Goal: Information Seeking & Learning: Learn about a topic

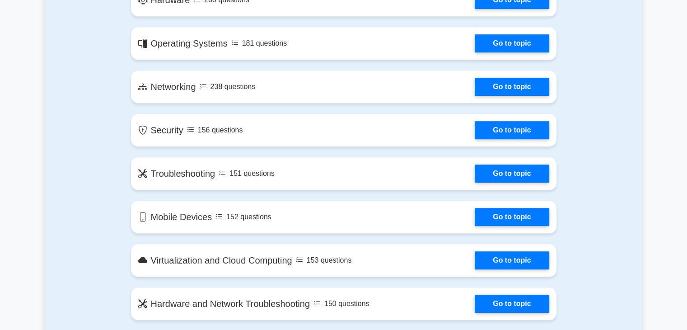
scroll to position [493, 0]
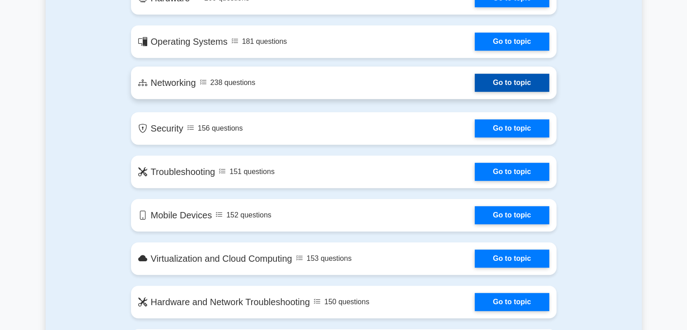
click at [520, 92] on link "Go to topic" at bounding box center [512, 83] width 74 height 18
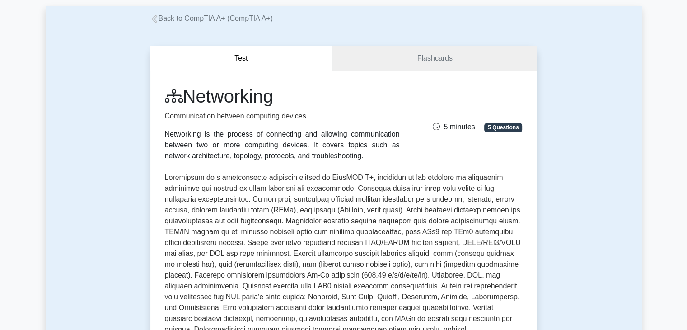
scroll to position [44, 0]
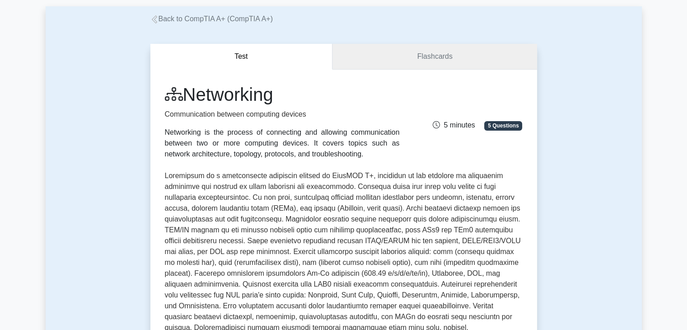
click at [434, 46] on link "Flashcards" at bounding box center [435, 57] width 204 height 26
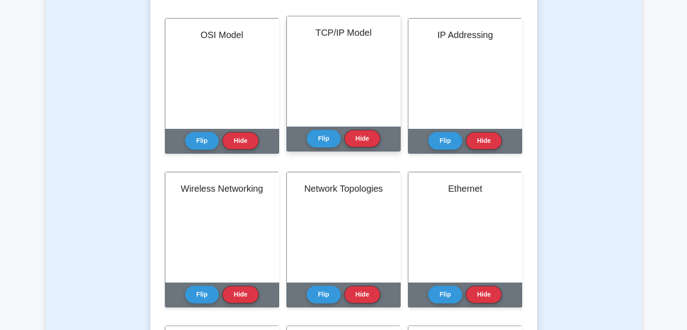
scroll to position [211, 0]
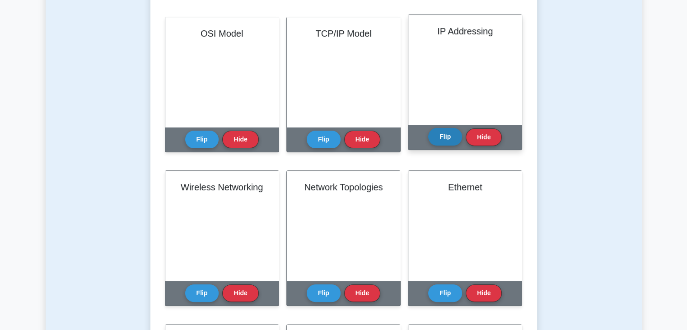
click at [449, 139] on button "Flip" at bounding box center [445, 137] width 34 height 18
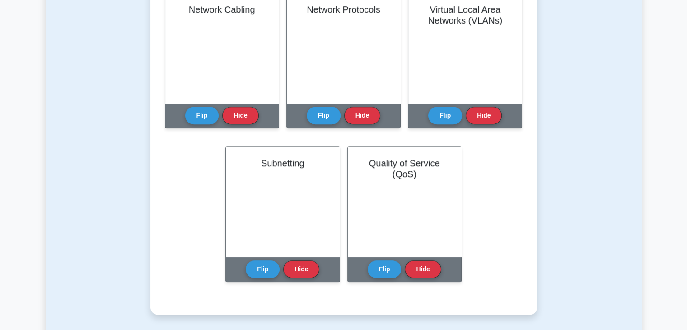
scroll to position [702, 0]
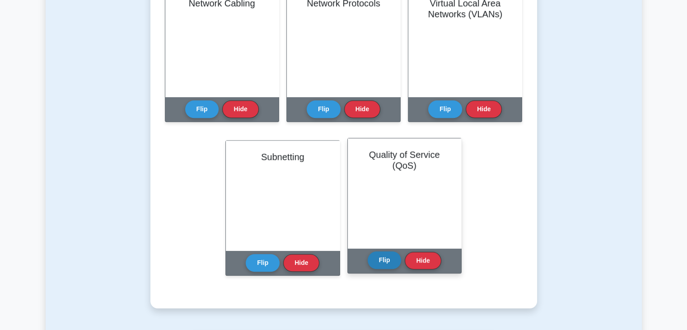
click at [383, 258] on button "Flip" at bounding box center [385, 260] width 34 height 18
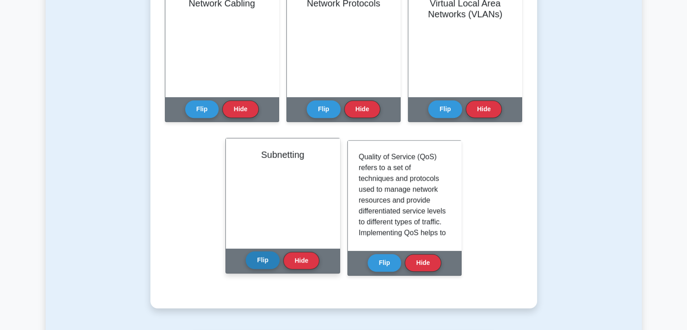
click at [259, 258] on button "Flip" at bounding box center [263, 260] width 34 height 18
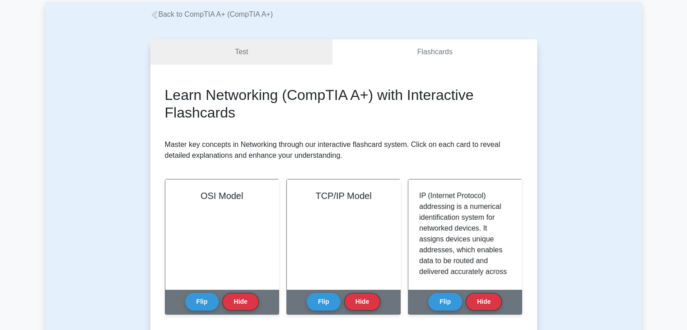
scroll to position [0, 0]
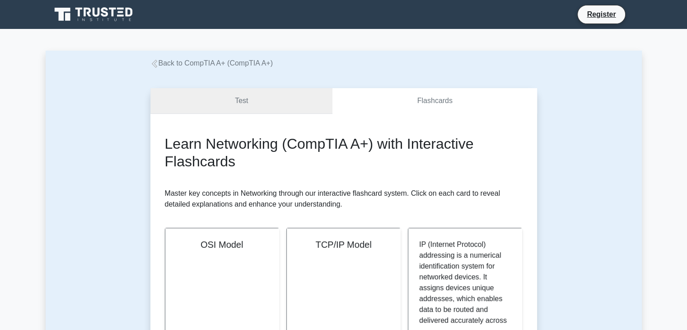
click at [242, 98] on link "Test" at bounding box center [241, 101] width 183 height 26
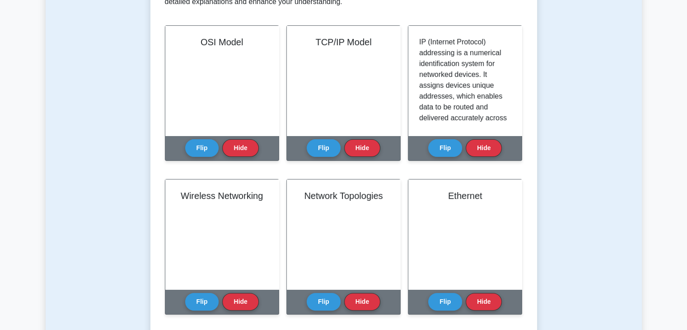
scroll to position [92, 0]
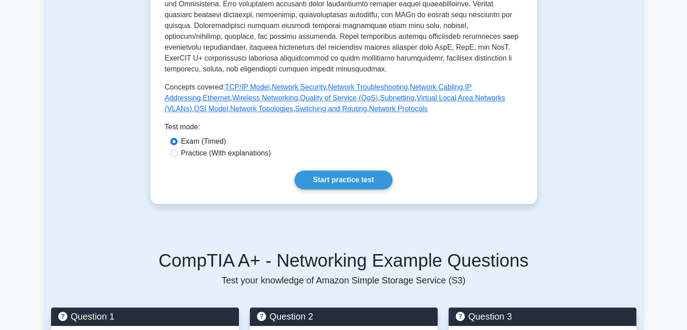
scroll to position [385, 0]
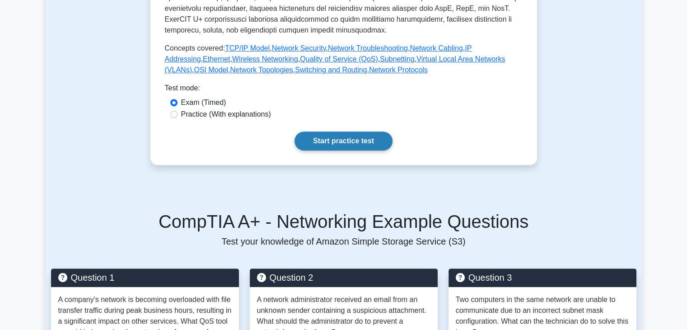
click at [336, 144] on link "Start practice test" at bounding box center [344, 140] width 98 height 19
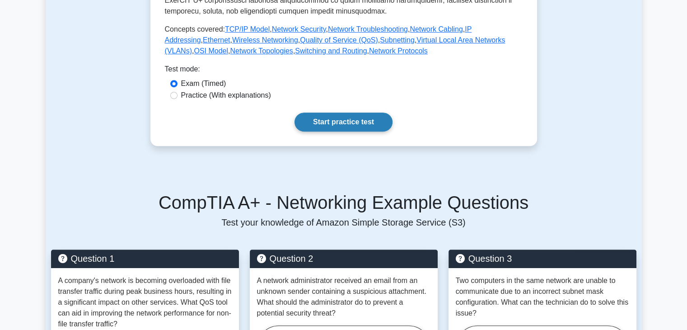
scroll to position [429, 0]
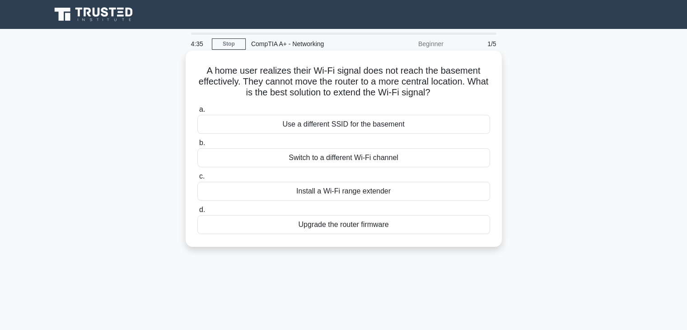
click at [352, 193] on div "Install a Wi-Fi range extender" at bounding box center [343, 191] width 293 height 19
click at [197, 179] on input "c. Install a Wi-Fi range extender" at bounding box center [197, 177] width 0 height 6
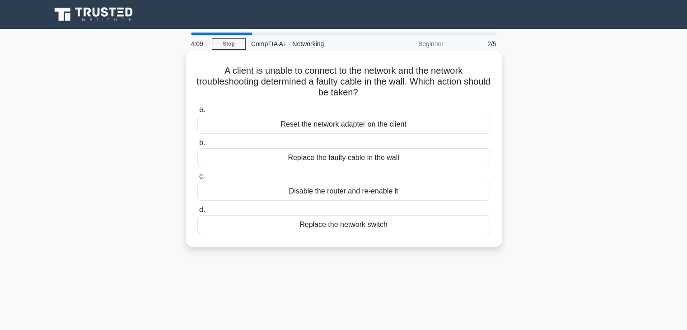
click at [358, 157] on div "Replace the faulty cable in the wall" at bounding box center [343, 157] width 293 height 19
click at [197, 146] on input "b. Replace the faulty cable in the wall" at bounding box center [197, 143] width 0 height 6
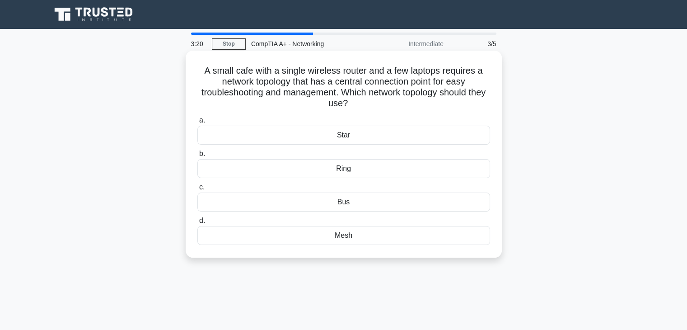
click at [348, 201] on div "Bus" at bounding box center [343, 201] width 293 height 19
click at [197, 190] on input "c. Bus" at bounding box center [197, 187] width 0 height 6
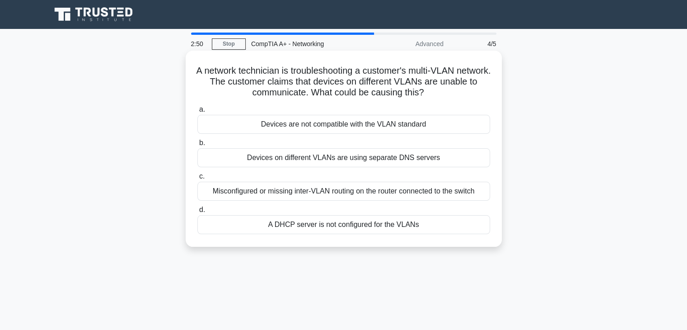
click at [371, 192] on div "Misconfigured or missing inter-VLAN routing on the router connected to the swit…" at bounding box center [343, 191] width 293 height 19
click at [197, 179] on input "c. Misconfigured or missing inter-VLAN routing on the router connected to the s…" at bounding box center [197, 177] width 0 height 6
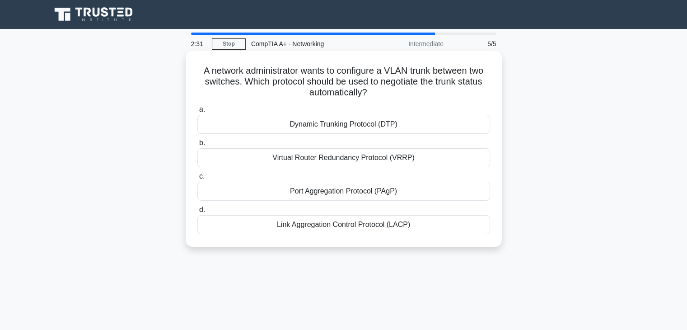
click at [389, 128] on div "Dynamic Trunking Protocol (DTP)" at bounding box center [343, 124] width 293 height 19
click at [197, 113] on input "a. Dynamic Trunking Protocol (DTP)" at bounding box center [197, 110] width 0 height 6
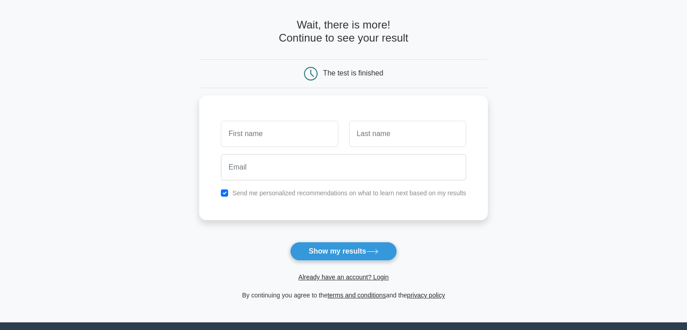
scroll to position [44, 0]
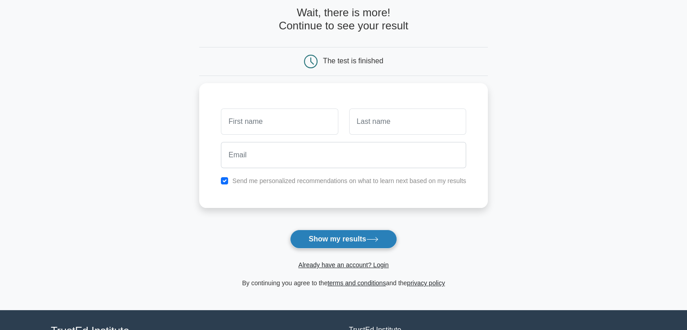
click at [371, 233] on button "Show my results" at bounding box center [343, 239] width 107 height 19
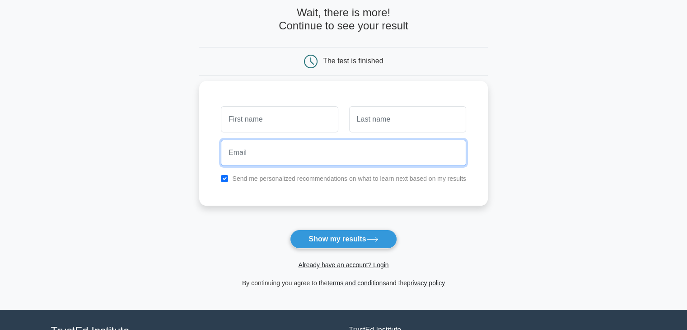
click at [354, 158] on input "email" at bounding box center [343, 153] width 245 height 26
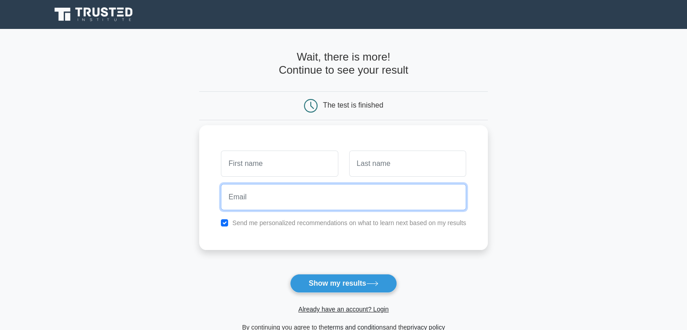
scroll to position [0, 0]
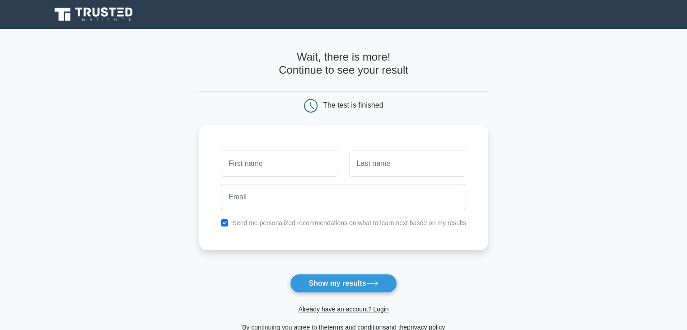
click at [229, 225] on div "Send me personalized recommendations on what to learn next based on my results" at bounding box center [344, 222] width 256 height 11
click at [227, 223] on input "checkbox" at bounding box center [224, 222] width 7 height 7
checkbox input "false"
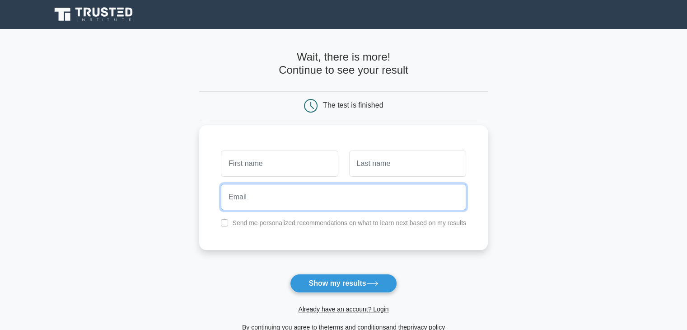
click at [259, 199] on input "email" at bounding box center [343, 197] width 245 height 26
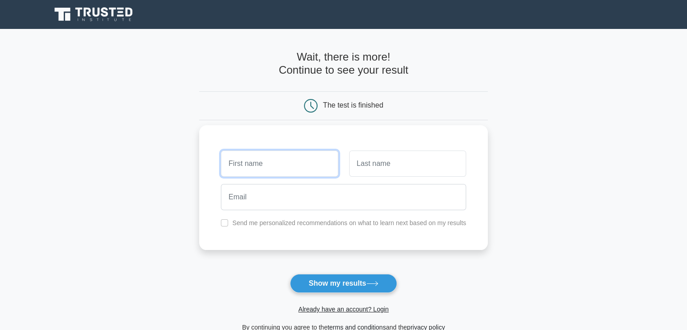
click at [272, 174] on input "text" at bounding box center [279, 163] width 117 height 26
type input "kiwi"
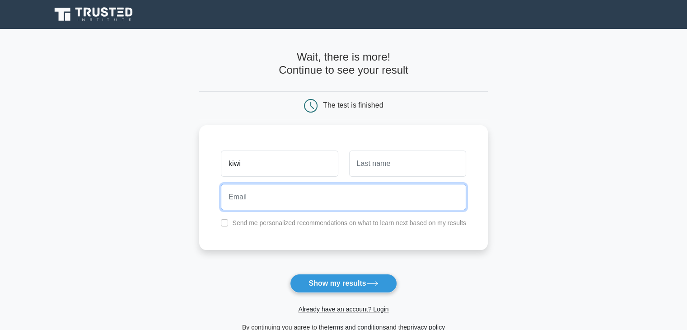
click at [296, 203] on input "email" at bounding box center [343, 197] width 245 height 26
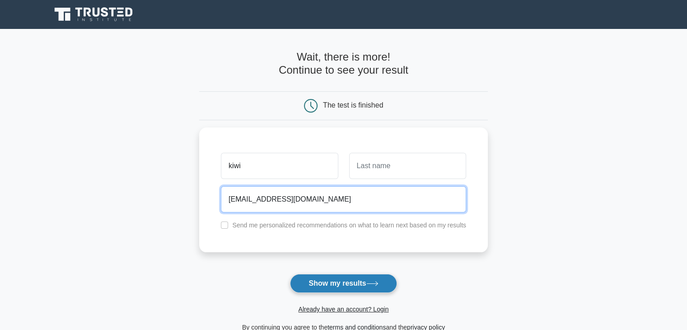
type input "kleineixora123@gmail.com"
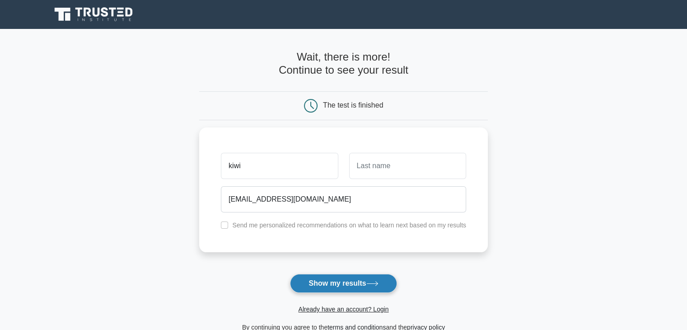
click at [331, 278] on button "Show my results" at bounding box center [343, 283] width 107 height 19
type input "ross"
click at [351, 289] on button "Show my results" at bounding box center [343, 283] width 107 height 19
